Goal: Information Seeking & Learning: Learn about a topic

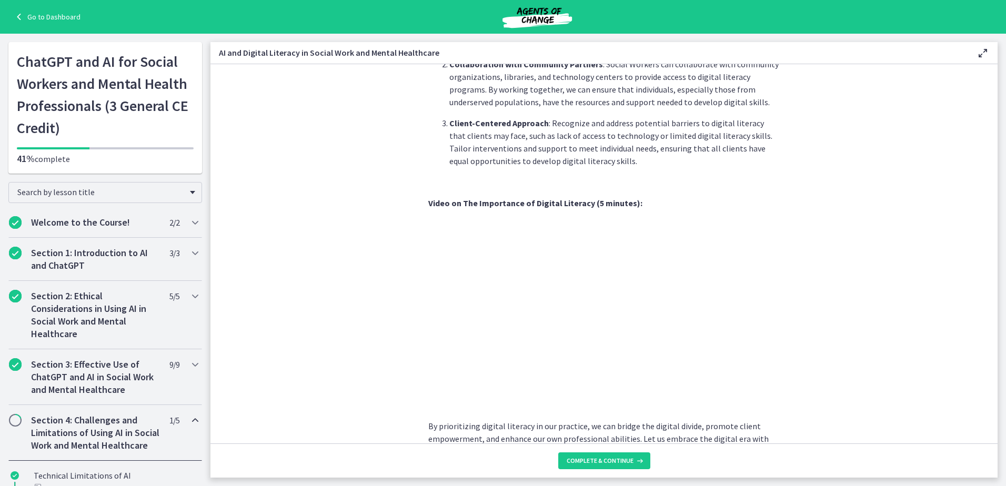
scroll to position [828, 0]
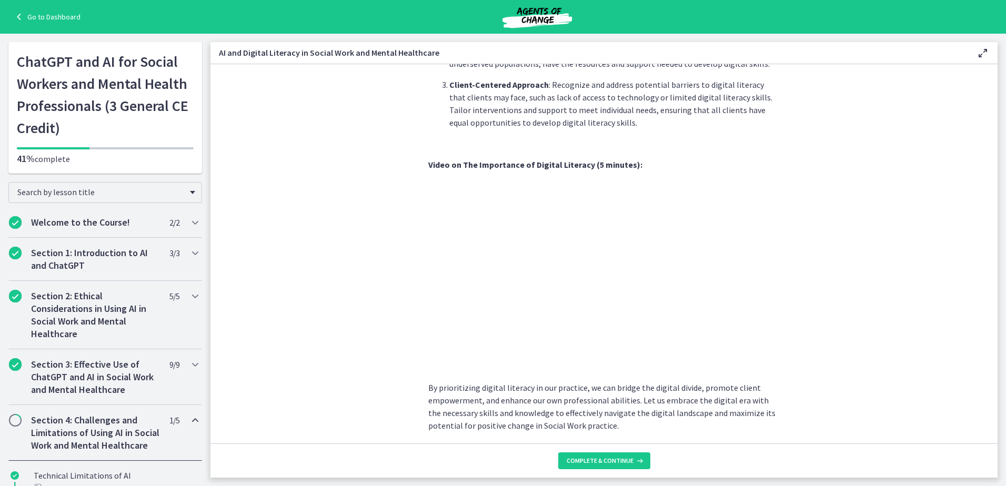
click at [810, 278] on section "In [DATE] rapidly advancing digital age, understanding and promoting digital li…" at bounding box center [604, 254] width 787 height 380
click at [618, 455] on button "Complete & continue" at bounding box center [604, 461] width 92 height 17
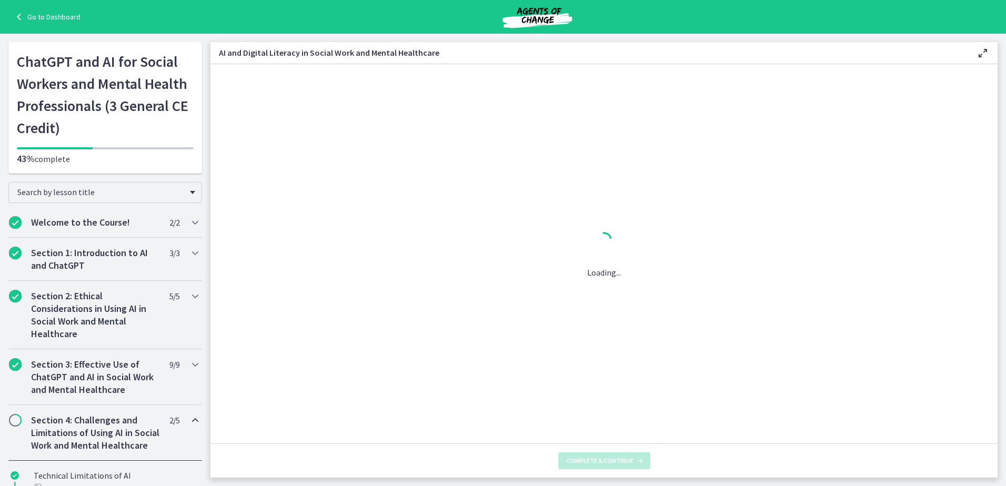
scroll to position [0, 0]
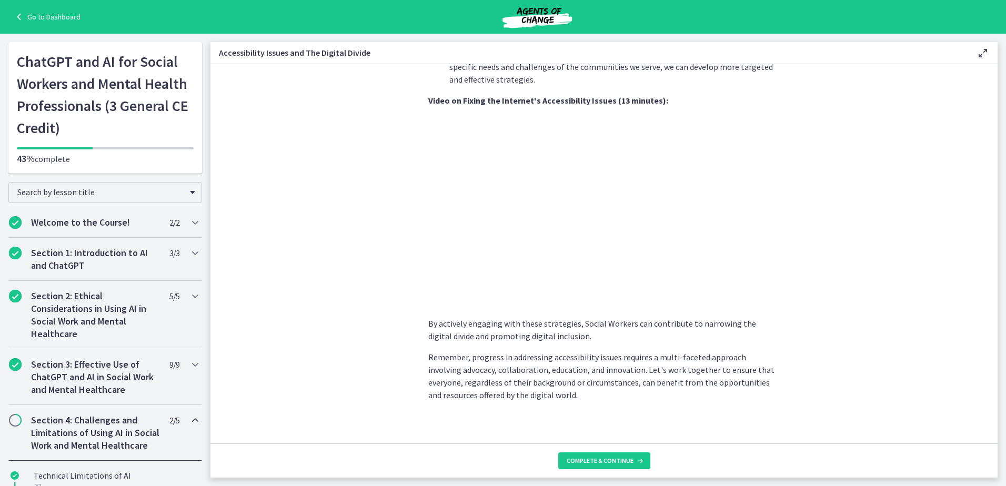
scroll to position [832, 0]
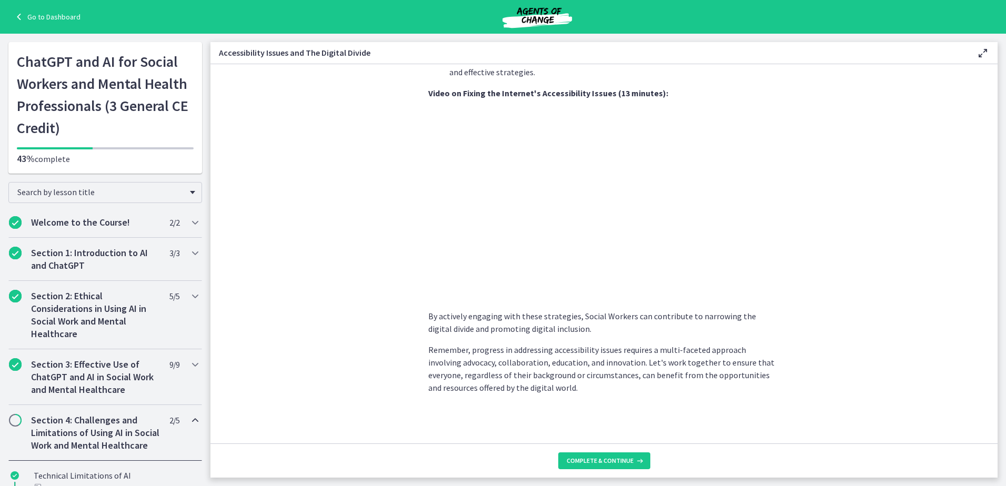
click at [841, 341] on section "As Social Workers, it is crucial to recognize and address these challenges to e…" at bounding box center [604, 254] width 787 height 380
click at [818, 318] on section "As Social Workers, it is crucial to recognize and address these challenges to e…" at bounding box center [604, 254] width 787 height 380
click at [619, 458] on span "Complete & continue" at bounding box center [600, 461] width 67 height 8
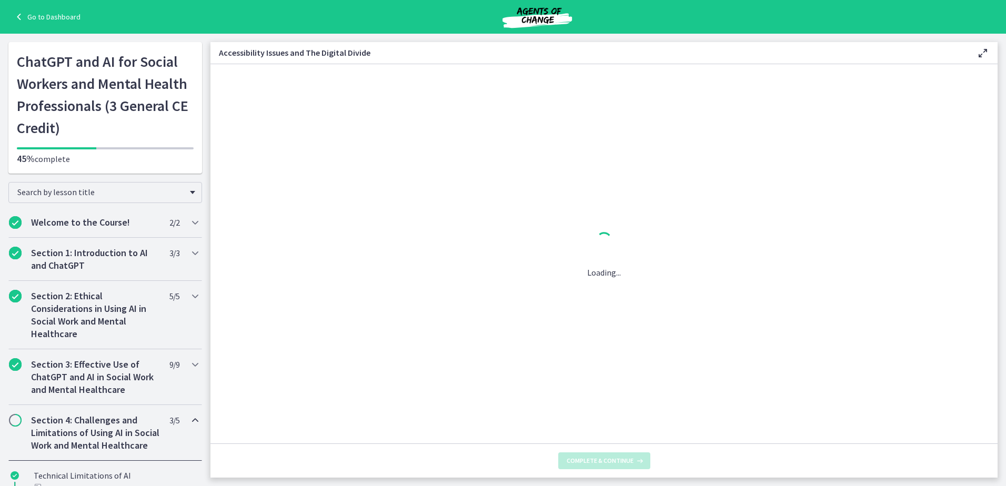
scroll to position [0, 0]
